Goal: Check status

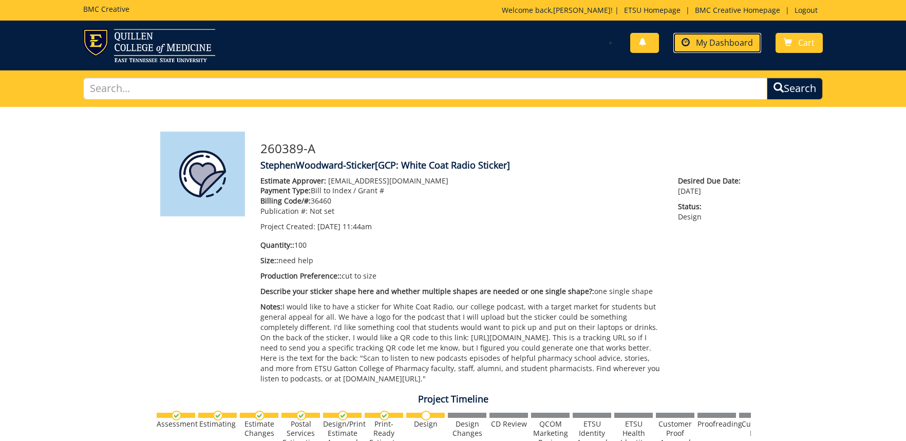
click at [697, 50] on link "My Dashboard" at bounding box center [718, 43] width 88 height 20
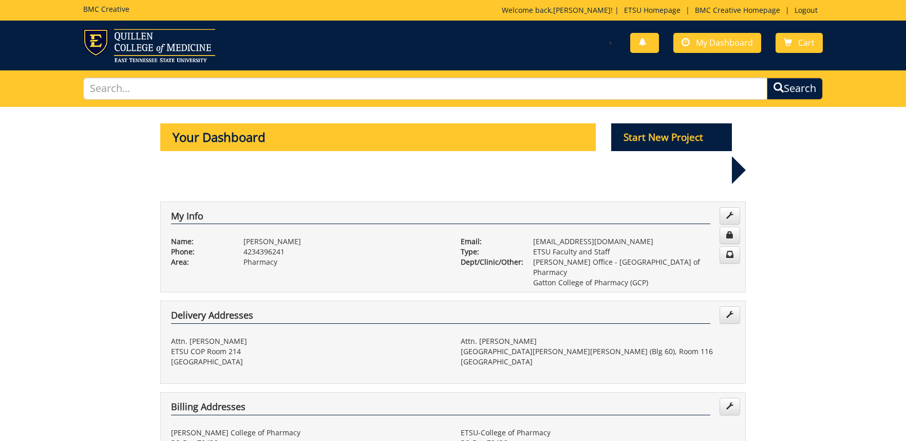
scroll to position [458, 0]
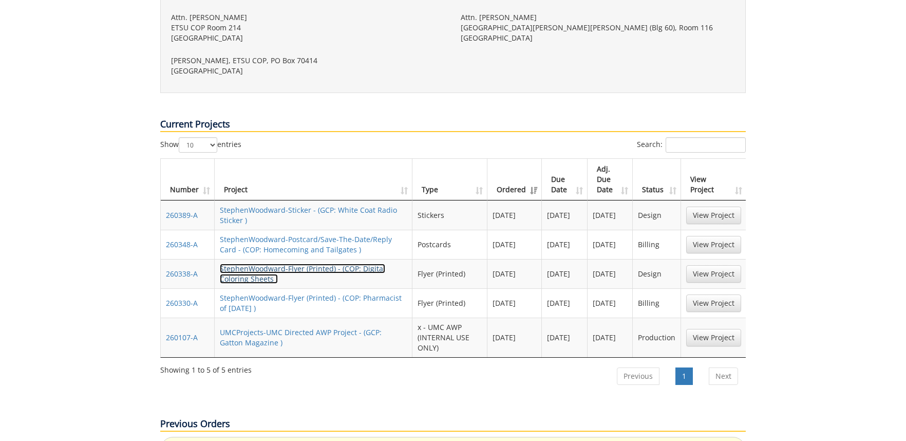
click at [318, 264] on link "StephenWoodward-Flyer (Printed) - (COP: Digital Coloring Sheets )" at bounding box center [302, 274] width 165 height 20
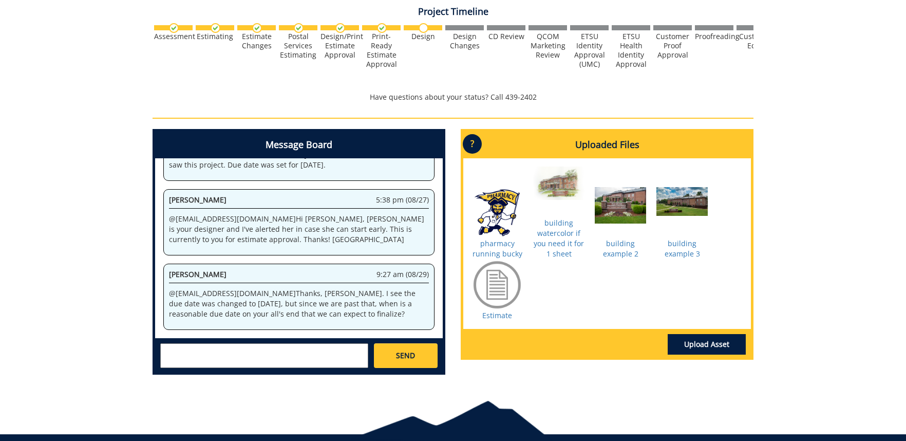
scroll to position [430, 0]
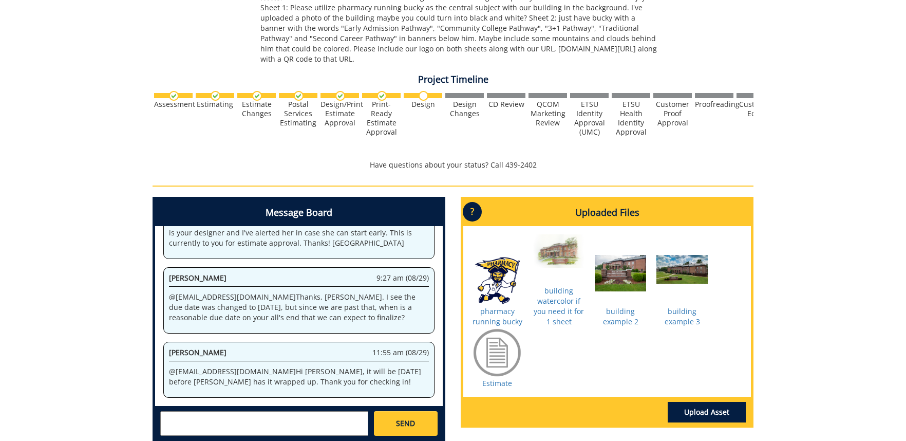
scroll to position [383, 0]
